Goal: Information Seeking & Learning: Find specific fact

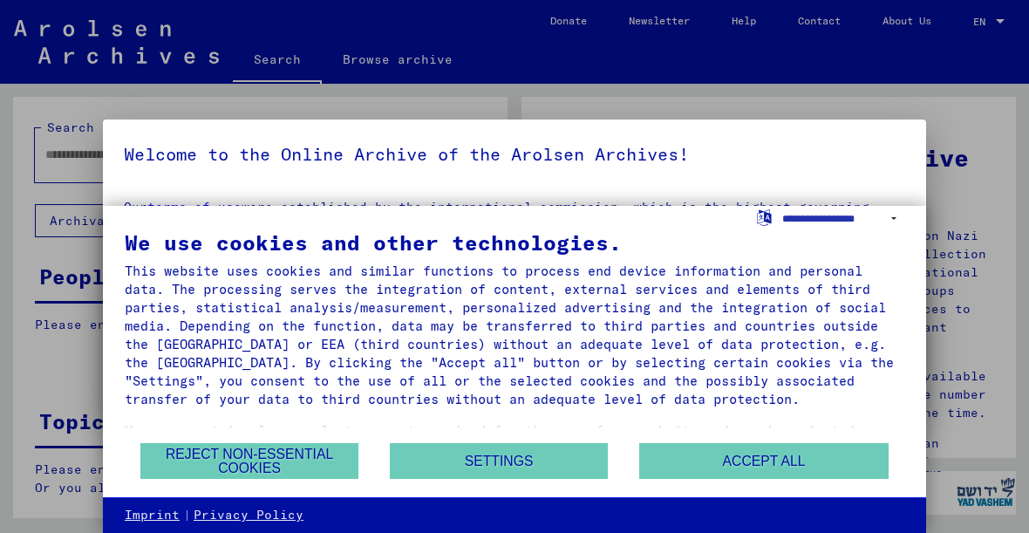
click at [815, 466] on button "Accept all" at bounding box center [763, 461] width 249 height 36
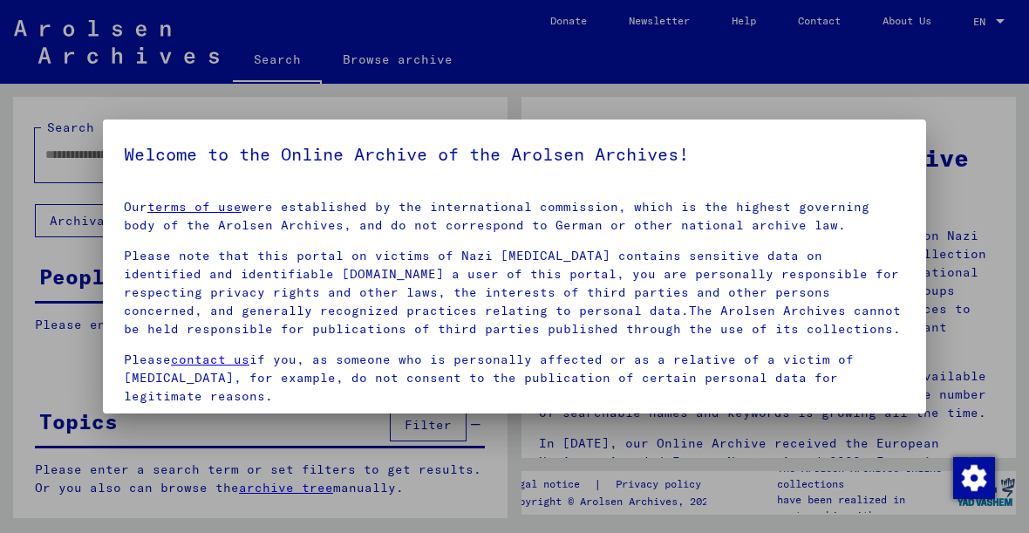
click at [843, 351] on p "Please contact us if you, as someone who is personally affected or as a relativ…" at bounding box center [514, 378] width 781 height 55
click at [856, 336] on p "Please note that this portal on victims of Nazi [MEDICAL_DATA] contains sensiti…" at bounding box center [514, 293] width 781 height 92
click at [595, 134] on mat-dialog-container "Welcome to the Online Archive of the Arolsen Archives! Our terms of use were es…" at bounding box center [514, 265] width 823 height 293
click at [668, 120] on mat-dialog-container "Welcome to the Online Archive of the Arolsen Archives! Our terms of use were es…" at bounding box center [514, 265] width 823 height 293
click at [958, 476] on img "button" at bounding box center [974, 478] width 42 height 42
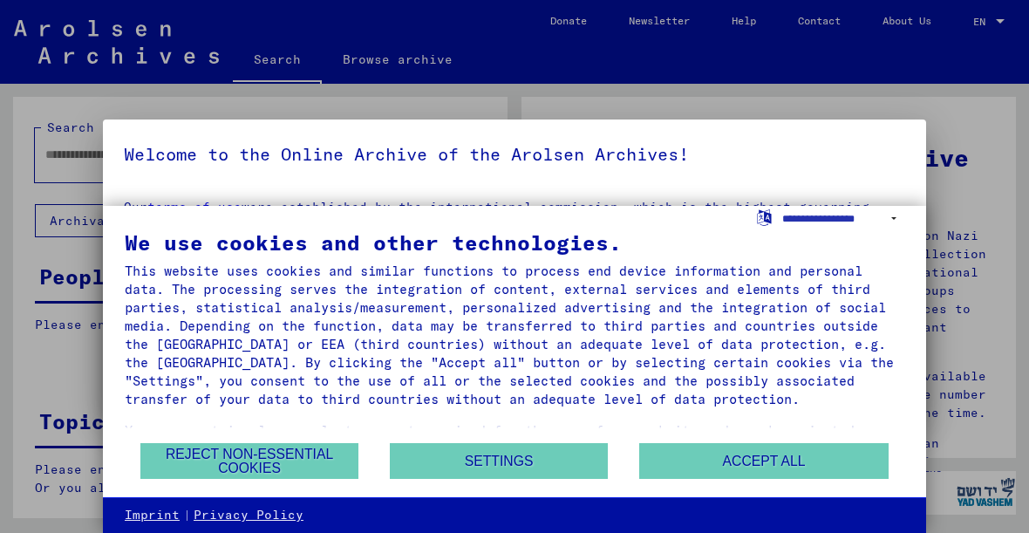
click at [301, 465] on button "Reject non-essential cookies" at bounding box center [249, 461] width 218 height 36
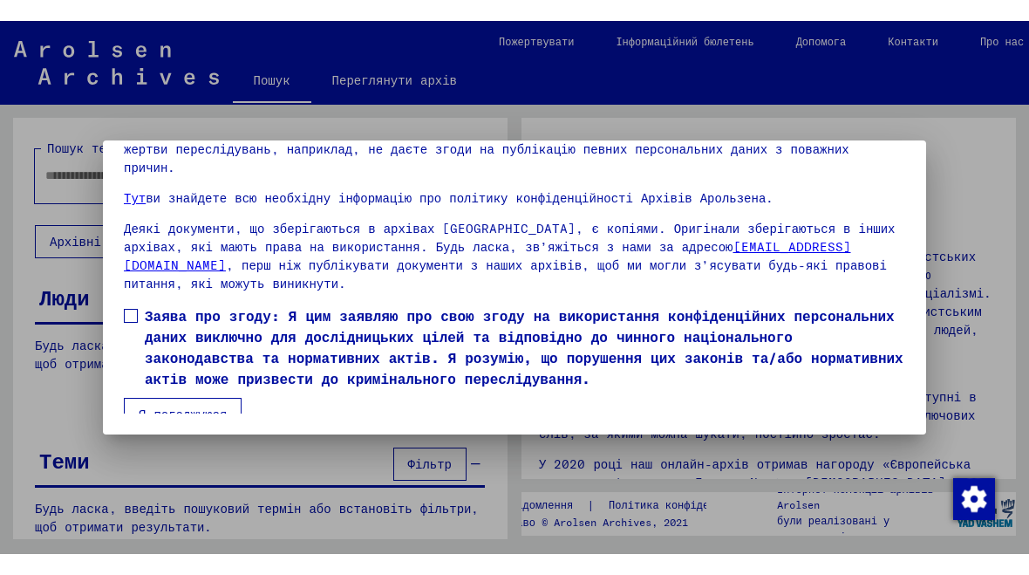
scroll to position [140, 0]
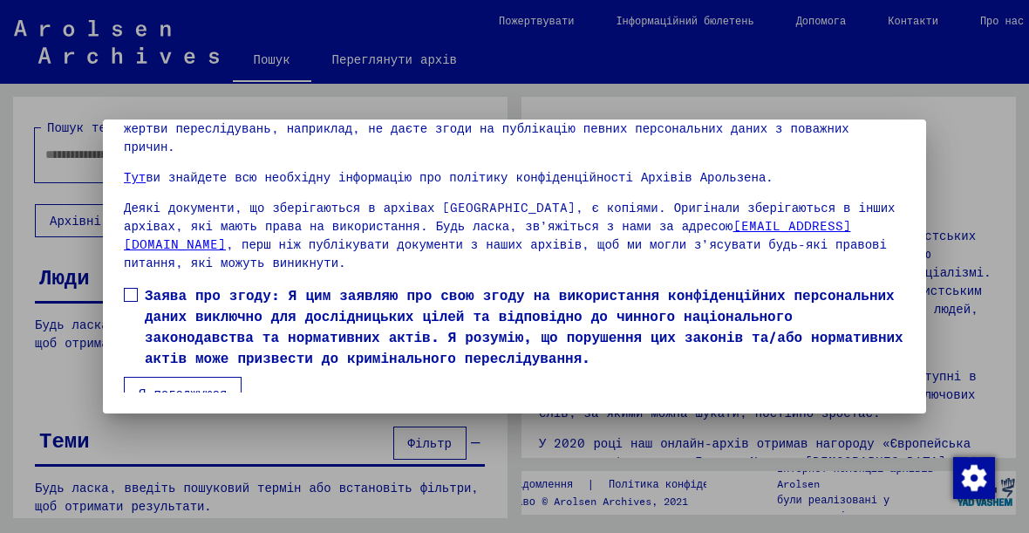
click at [133, 288] on span at bounding box center [131, 295] width 14 height 14
click at [185, 385] on font "Я погоджуюся" at bounding box center [183, 393] width 88 height 16
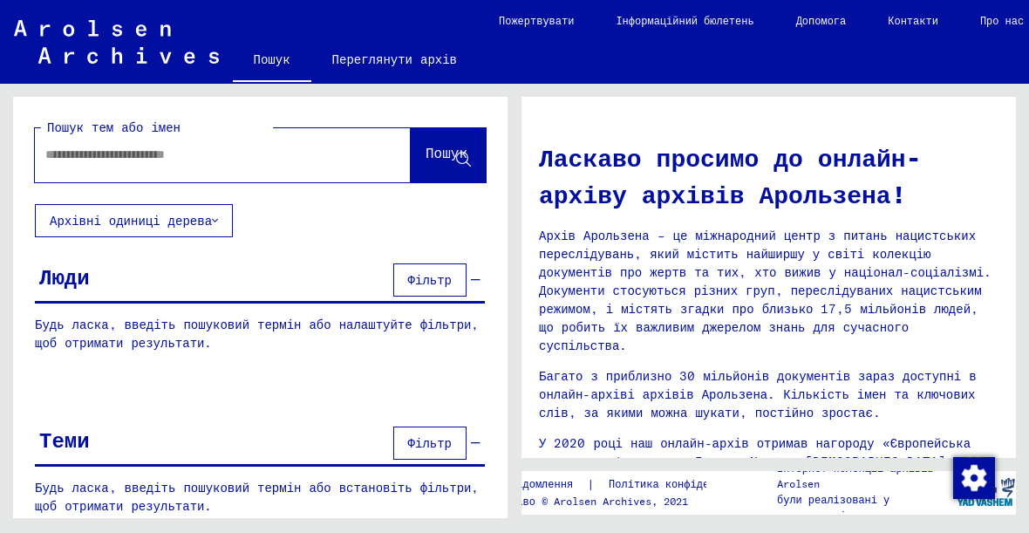
click at [300, 160] on input "text" at bounding box center [201, 155] width 313 height 18
click at [445, 163] on font "Пошук" at bounding box center [447, 154] width 42 height 17
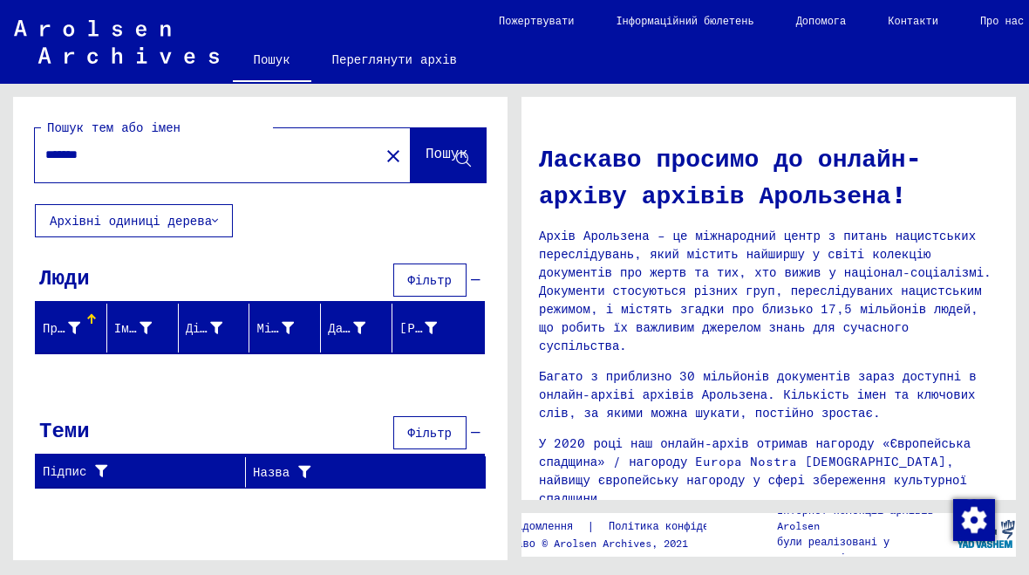
click at [303, 156] on input "*******" at bounding box center [201, 155] width 313 height 18
type input "*"
click at [452, 165] on span "Пошук" at bounding box center [447, 155] width 42 height 17
click at [431, 286] on font "Фільтр" at bounding box center [430, 280] width 44 height 16
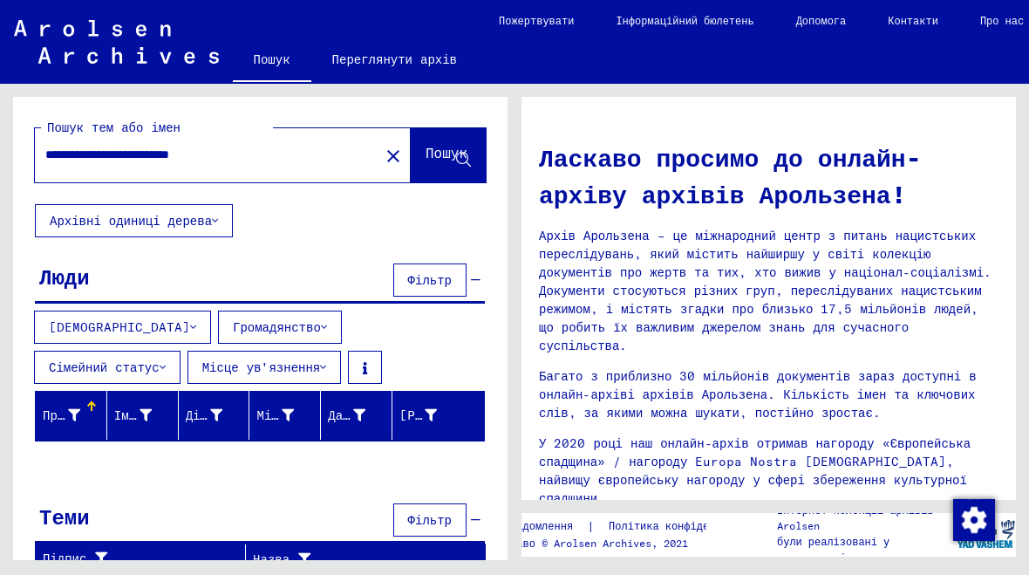
click at [270, 159] on input "**********" at bounding box center [201, 155] width 313 height 18
type input "*"
